Goal: Check status: Check status

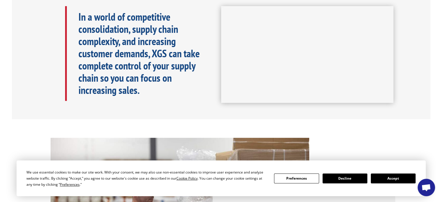
scroll to position [116, 0]
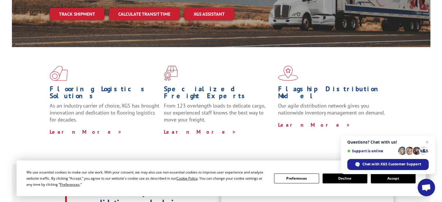
click at [381, 175] on button "Accept" at bounding box center [393, 178] width 45 height 10
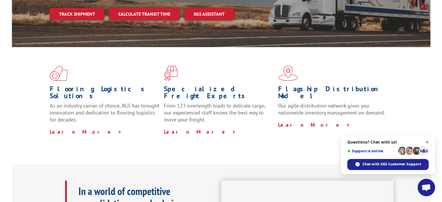
click at [428, 141] on span "Open chat" at bounding box center [427, 142] width 7 height 7
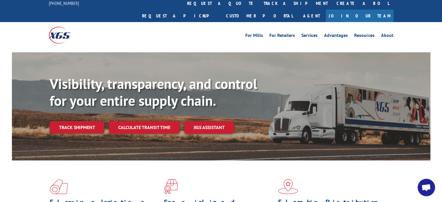
scroll to position [0, 0]
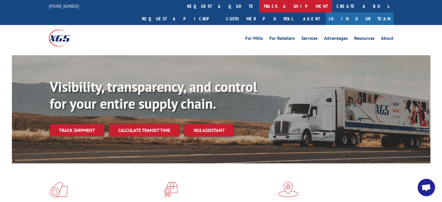
click at [259, 9] on link "track a shipment" at bounding box center [295, 6] width 73 height 12
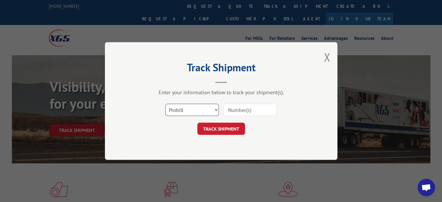
click at [212, 110] on select "Select category... Probill BOL PO" at bounding box center [191, 110] width 53 height 12
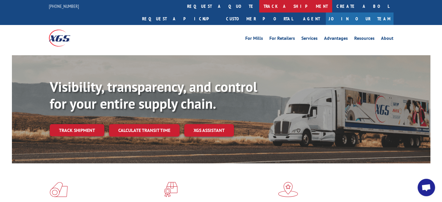
click at [259, 6] on link "track a shipment" at bounding box center [295, 6] width 73 height 12
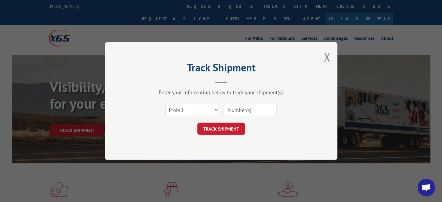
click at [229, 106] on input at bounding box center [249, 110] width 53 height 12
type input "17012085"
click at [227, 131] on button "TRACK SHIPMENT" at bounding box center [221, 129] width 48 height 12
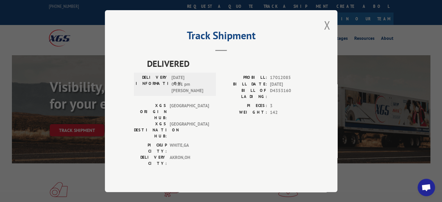
click at [323, 35] on div "Track Shipment DELIVERED DELIVERY INFORMATION: [DATE] 04:21 pm [PERSON_NAME] PR…" at bounding box center [221, 101] width 232 height 182
click at [326, 32] on button "Close modal" at bounding box center [327, 24] width 6 height 15
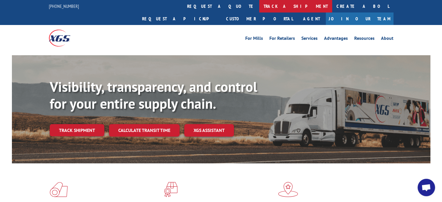
click at [259, 7] on link "track a shipment" at bounding box center [295, 6] width 73 height 12
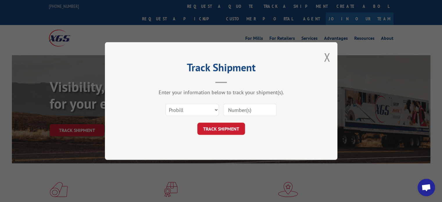
drag, startPoint x: 230, startPoint y: 109, endPoint x: 226, endPoint y: 111, distance: 4.8
click at [230, 109] on input at bounding box center [249, 110] width 53 height 12
paste input "17562643"
type input "17562643"
click at [229, 125] on button "TRACK SHIPMENT" at bounding box center [221, 129] width 48 height 12
